Goal: Information Seeking & Learning: Find specific fact

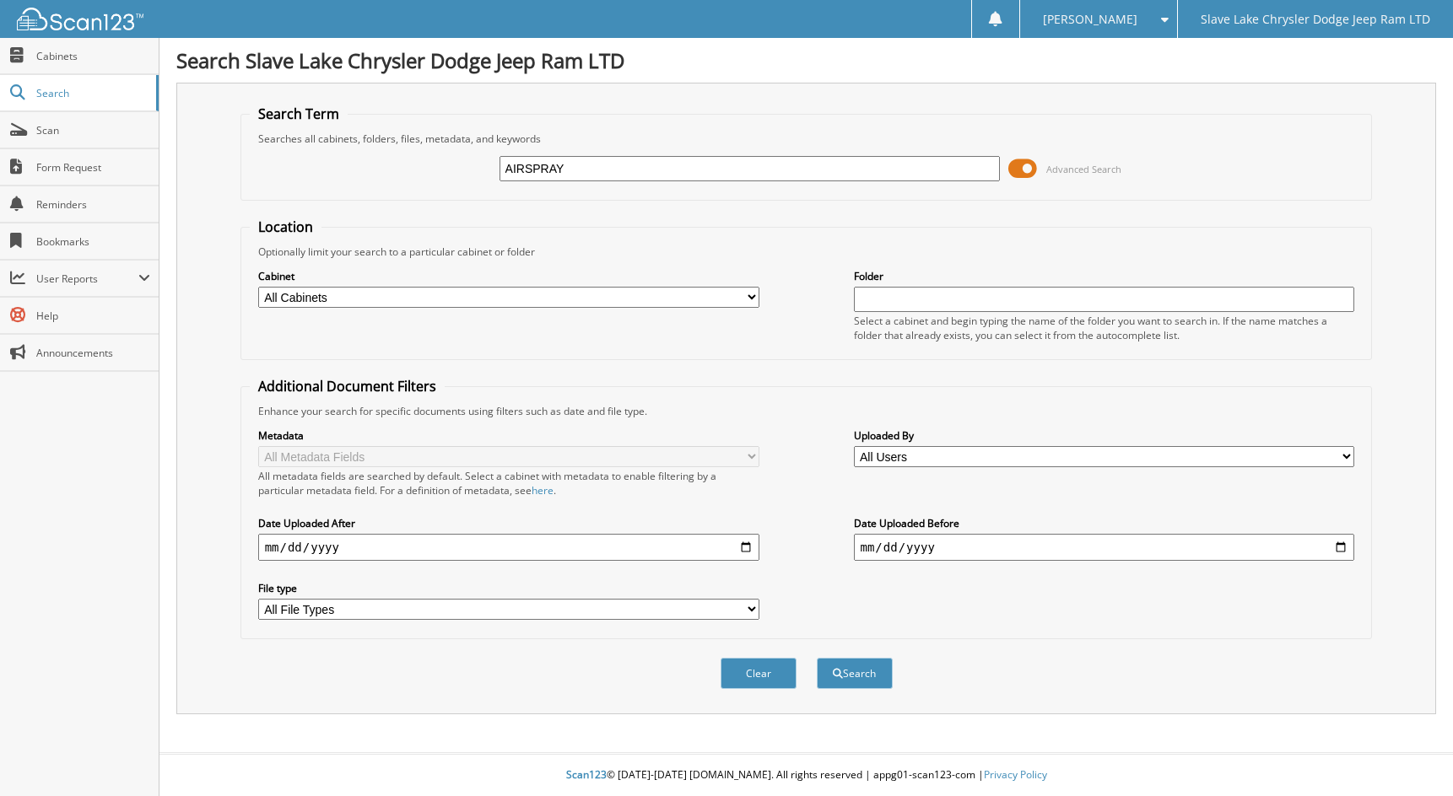
type input "AIRSPRAY"
click at [484, 301] on select "All Cabinets ACCOUNTS PAYABLE ACCOUNTS RECEIVABLE AUDITOR RENTALS SAFETY SERVIC…" at bounding box center [508, 297] width 501 height 21
select select "18083"
click at [258, 287] on select "All Cabinets ACCOUNTS PAYABLE ACCOUNTS RECEIVABLE AUDITOR RENTALS SAFETY SERVIC…" at bounding box center [508, 297] width 501 height 21
click at [954, 299] on input "text" at bounding box center [1104, 299] width 501 height 25
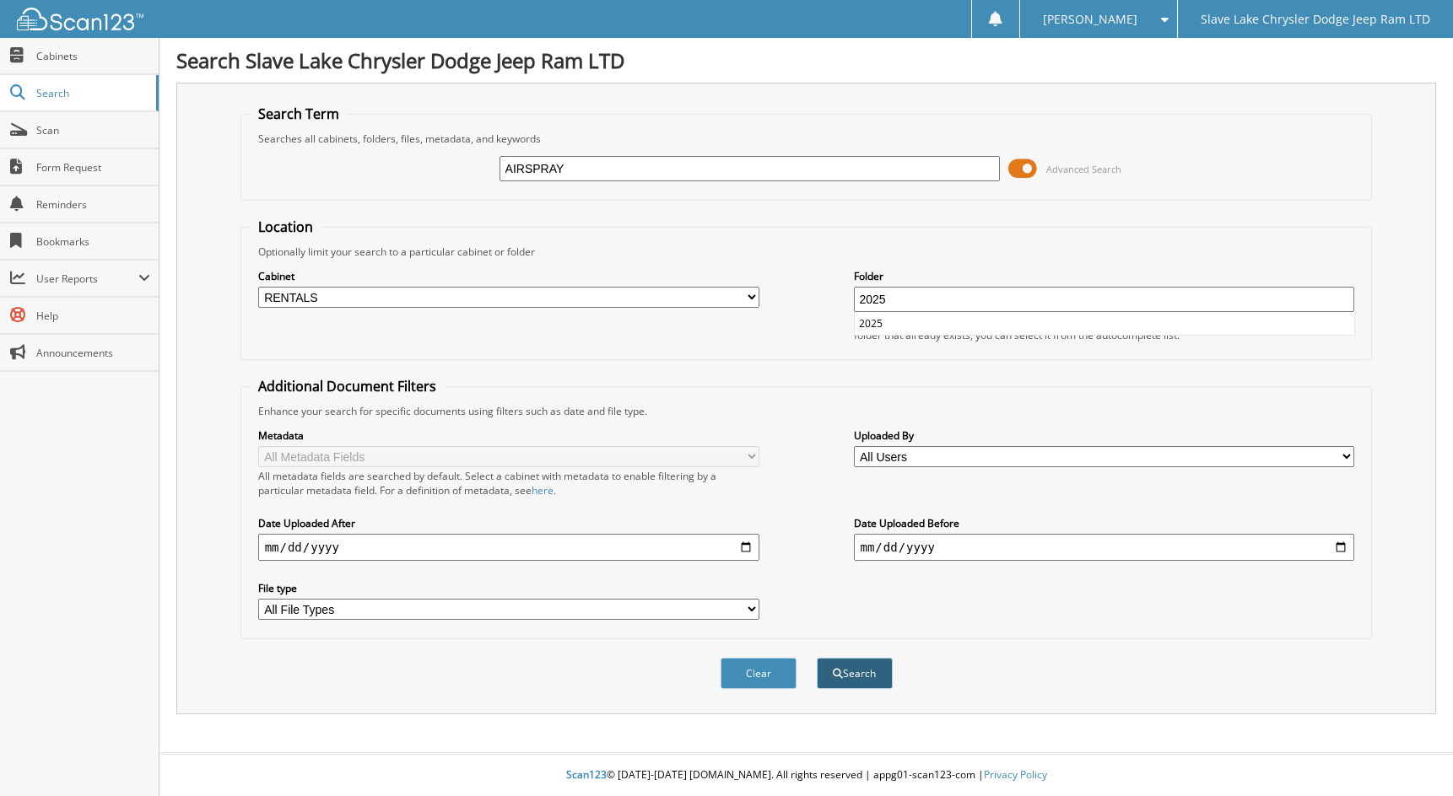
type input "2025"
click at [881, 672] on button "Search" at bounding box center [855, 673] width 76 height 31
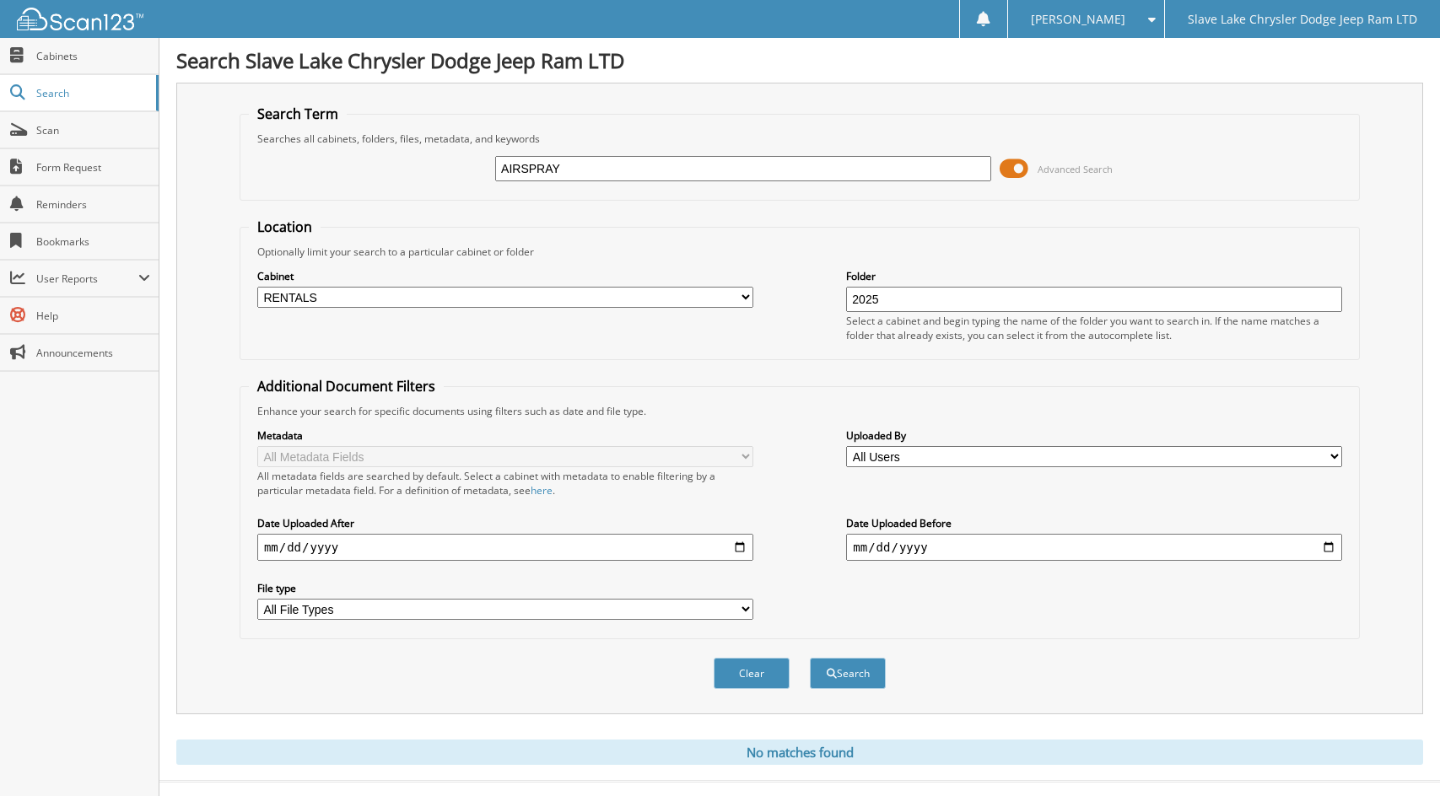
click at [553, 166] on input "AIRSPRAY" at bounding box center [743, 168] width 496 height 25
click at [594, 167] on input "AIRSPRAY" at bounding box center [743, 168] width 496 height 25
type input "AIRSPRAY PILOTS"
click at [842, 675] on button "Search" at bounding box center [848, 673] width 76 height 31
click at [71, 59] on span "Cabinets" at bounding box center [93, 56] width 114 height 14
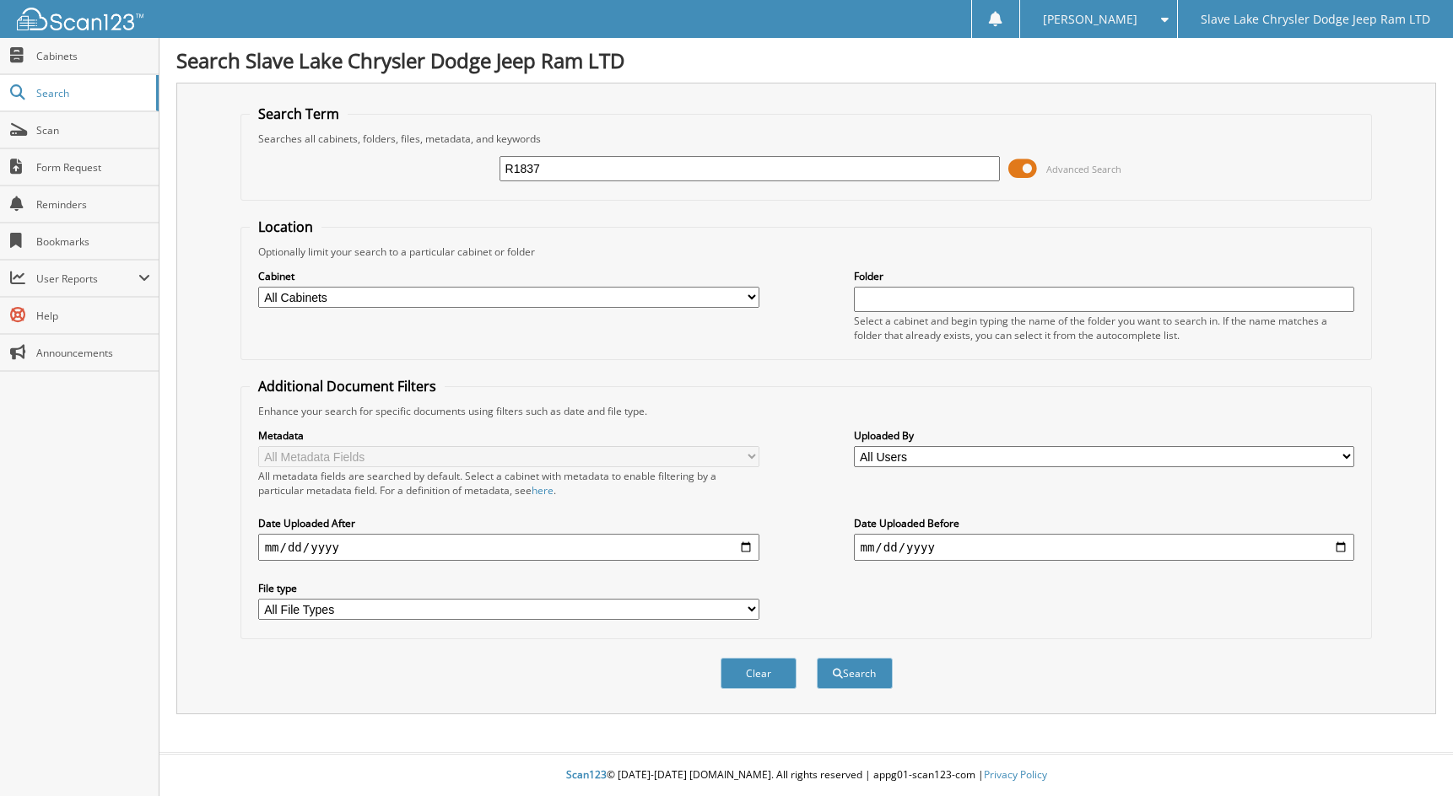
type input "R1837"
click at [669, 292] on select "All Cabinets ACCOUNTS PAYABLE ACCOUNTS RECEIVABLE AUDITOR RENTALS SAFETY SERVIC…" at bounding box center [508, 297] width 501 height 21
select select "18083"
click at [258, 287] on select "All Cabinets ACCOUNTS PAYABLE ACCOUNTS RECEIVABLE AUDITOR RENTALS SAFETY SERVIC…" at bounding box center [508, 297] width 501 height 21
click at [851, 679] on button "Search" at bounding box center [855, 673] width 76 height 31
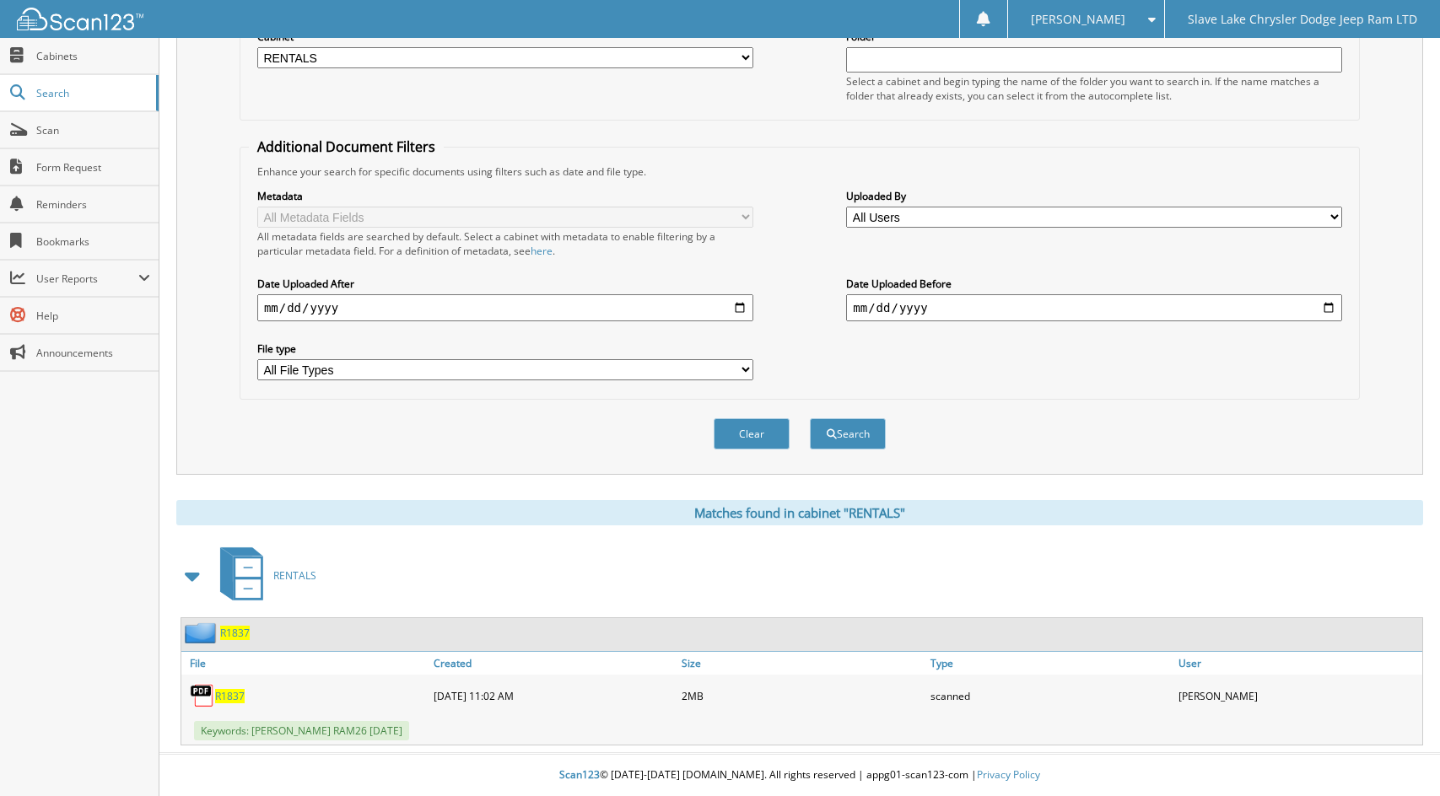
click at [225, 694] on span "R1837" at bounding box center [230, 696] width 30 height 14
